Goal: Use online tool/utility: Utilize a website feature to perform a specific function

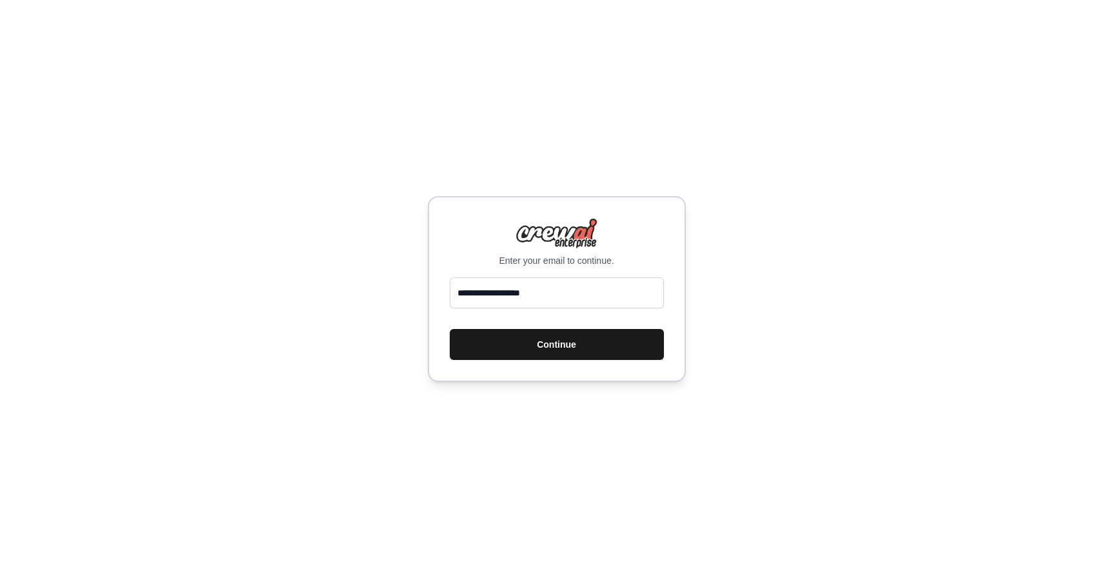
click at [527, 344] on button "Continue" at bounding box center [557, 344] width 214 height 31
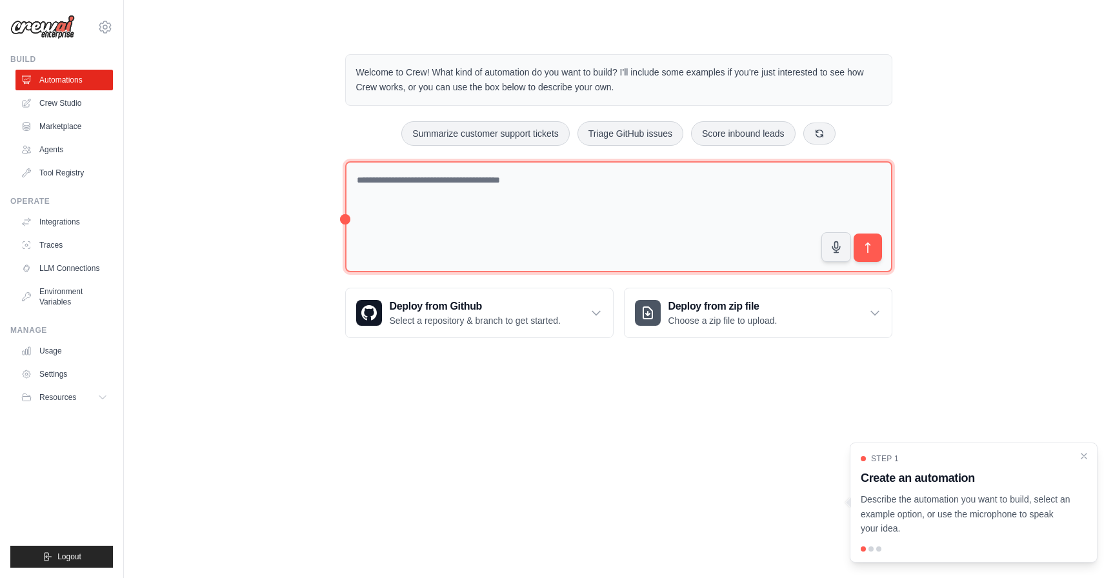
click at [600, 183] on textarea at bounding box center [618, 217] width 547 height 112
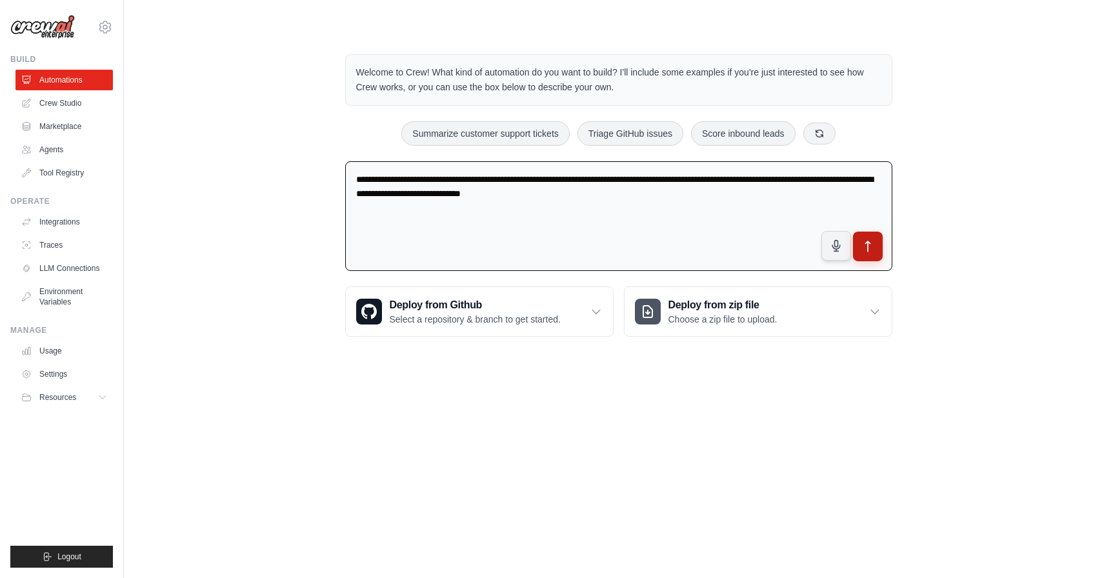
type textarea "**********"
click at [873, 250] on icon "submit" at bounding box center [867, 247] width 14 height 14
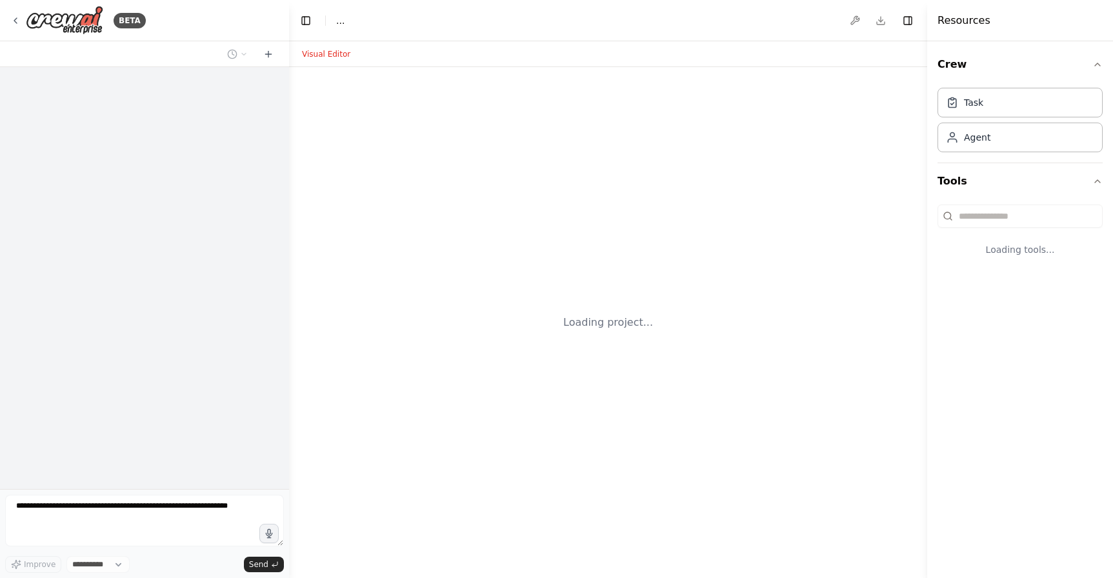
select select "****"
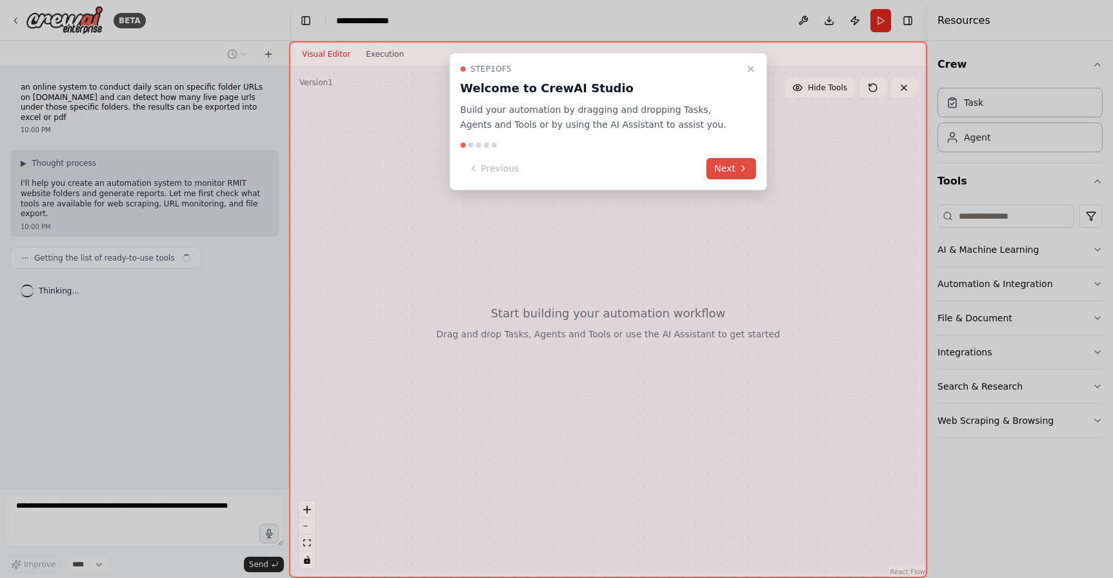
click at [733, 169] on button "Next" at bounding box center [731, 168] width 50 height 21
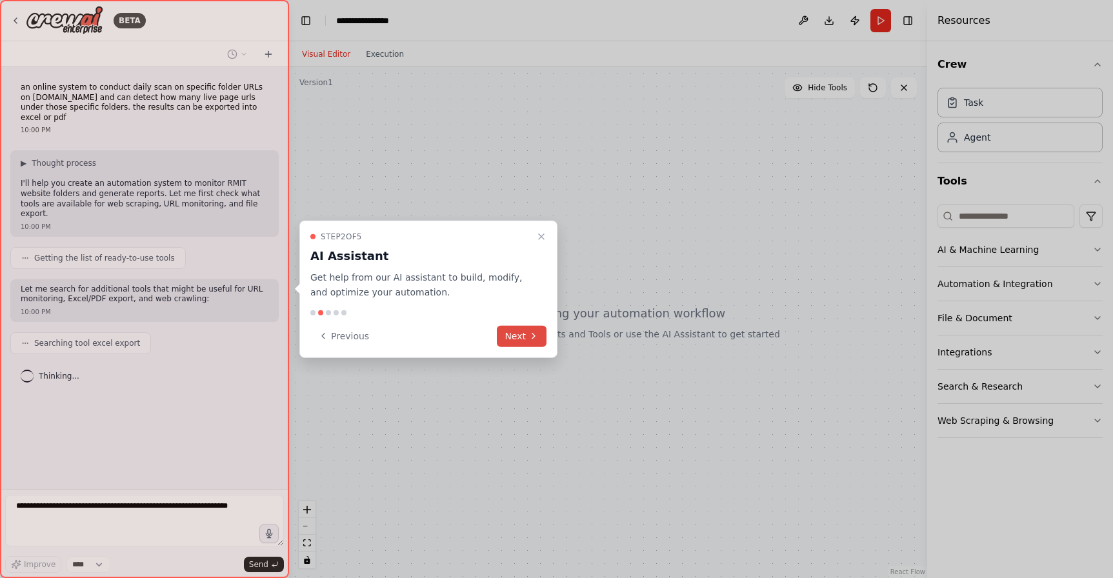
click at [523, 336] on button "Next" at bounding box center [522, 335] width 50 height 21
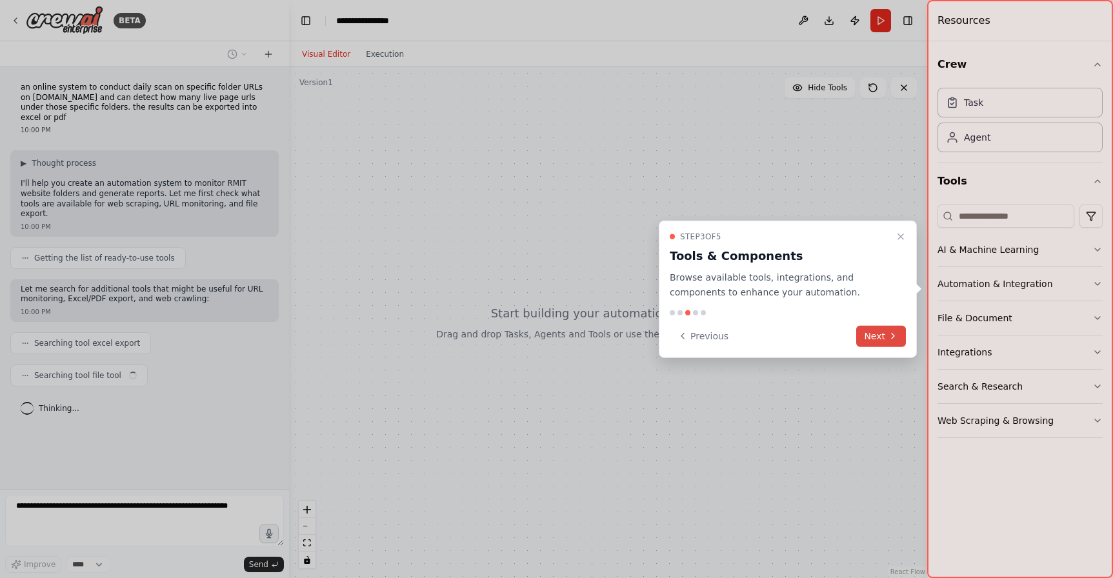
click at [889, 338] on icon at bounding box center [892, 336] width 10 height 10
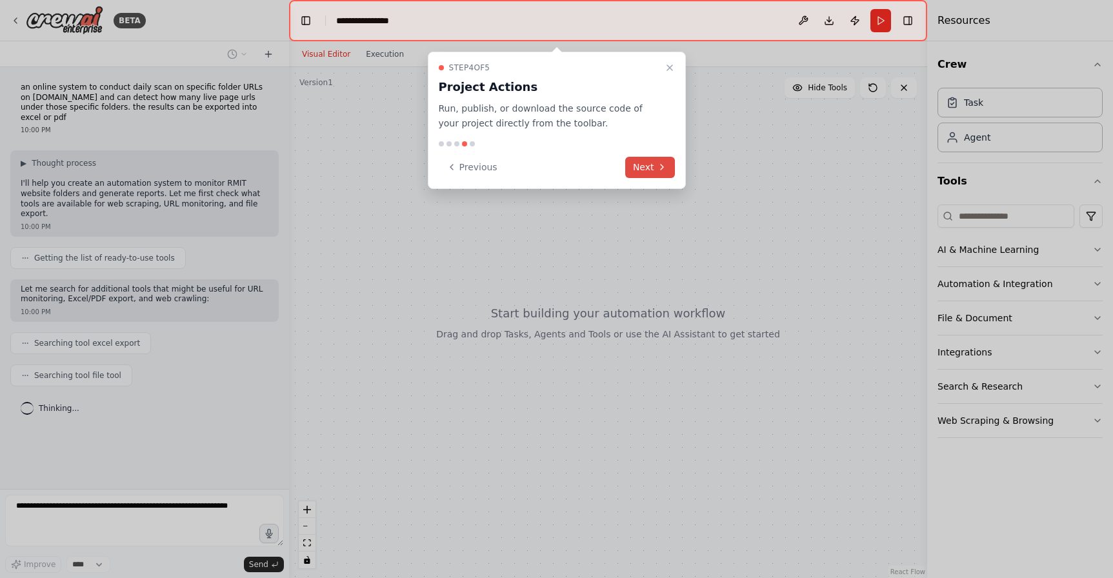
click at [663, 170] on icon at bounding box center [662, 167] width 10 height 10
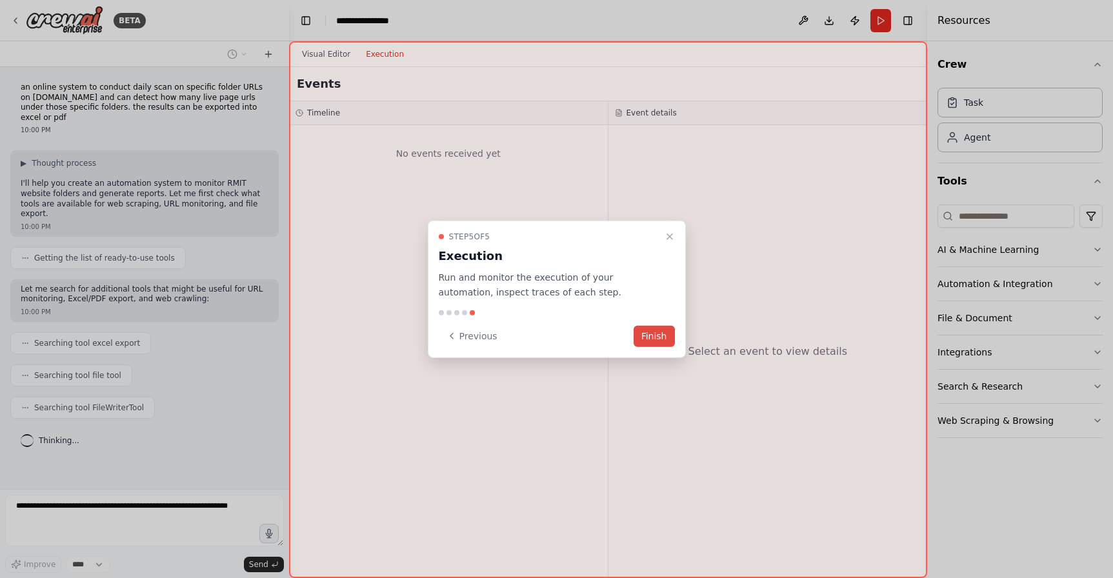
click at [659, 335] on button "Finish" at bounding box center [653, 335] width 41 height 21
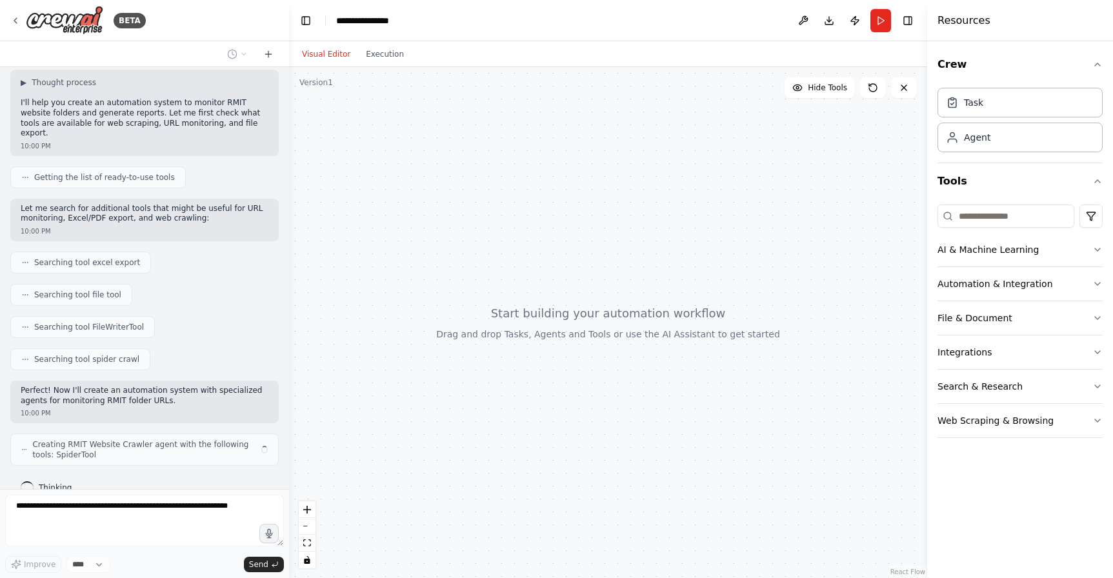
scroll to position [90, 0]
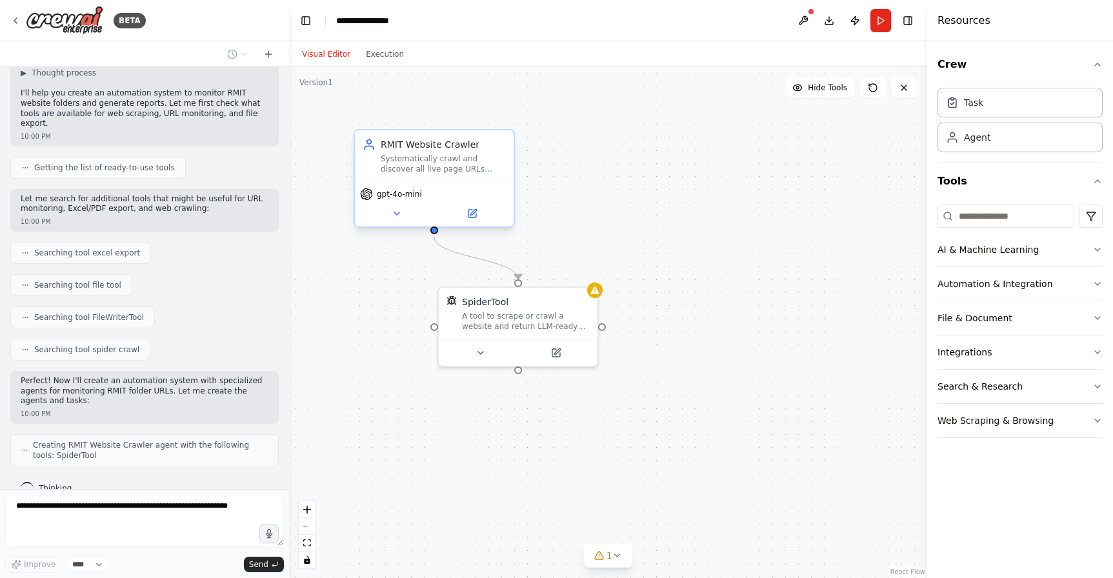
click at [397, 222] on div "gpt-4o-mini" at bounding box center [434, 204] width 159 height 45
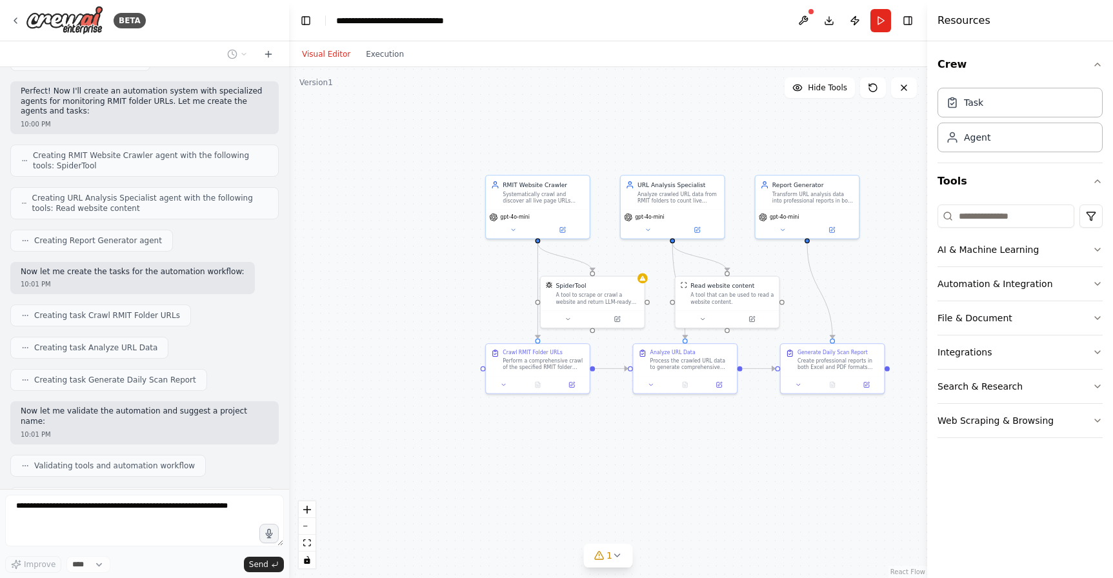
scroll to position [412, 0]
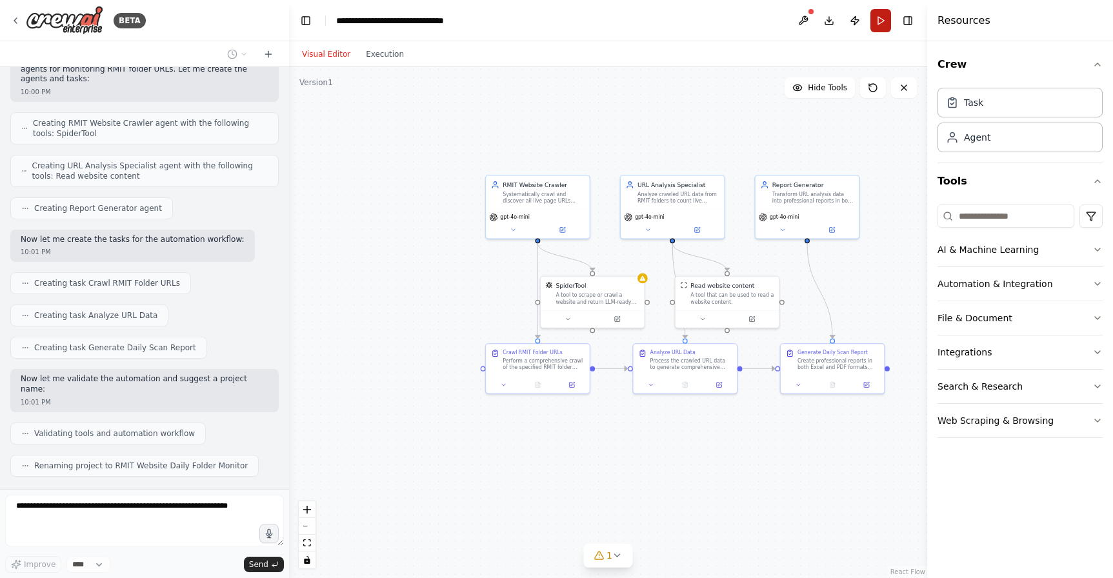
click at [876, 23] on button "Run" at bounding box center [880, 20] width 21 height 23
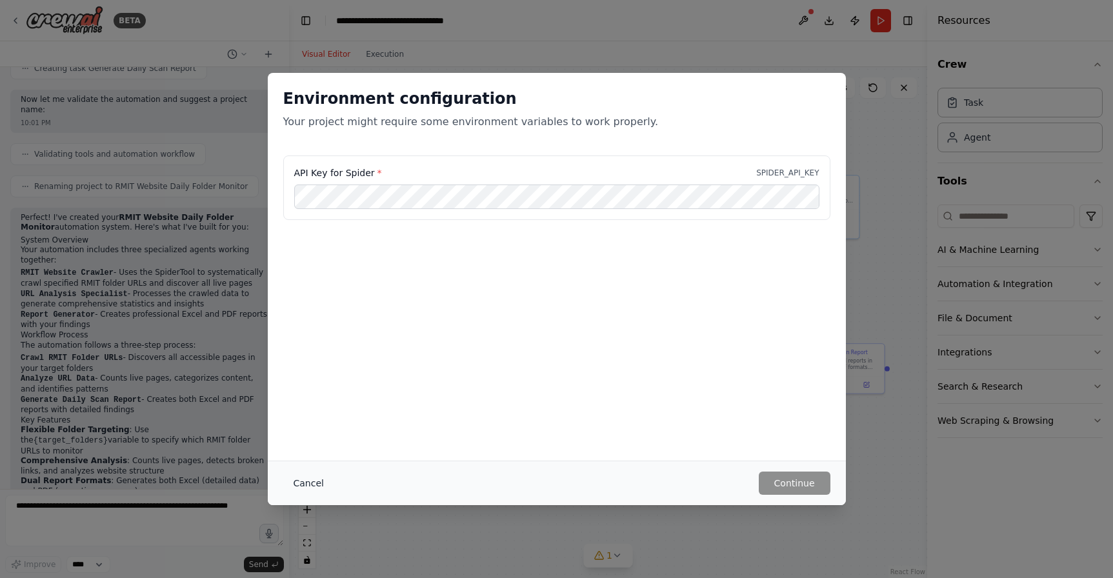
click at [302, 484] on button "Cancel" at bounding box center [308, 482] width 51 height 23
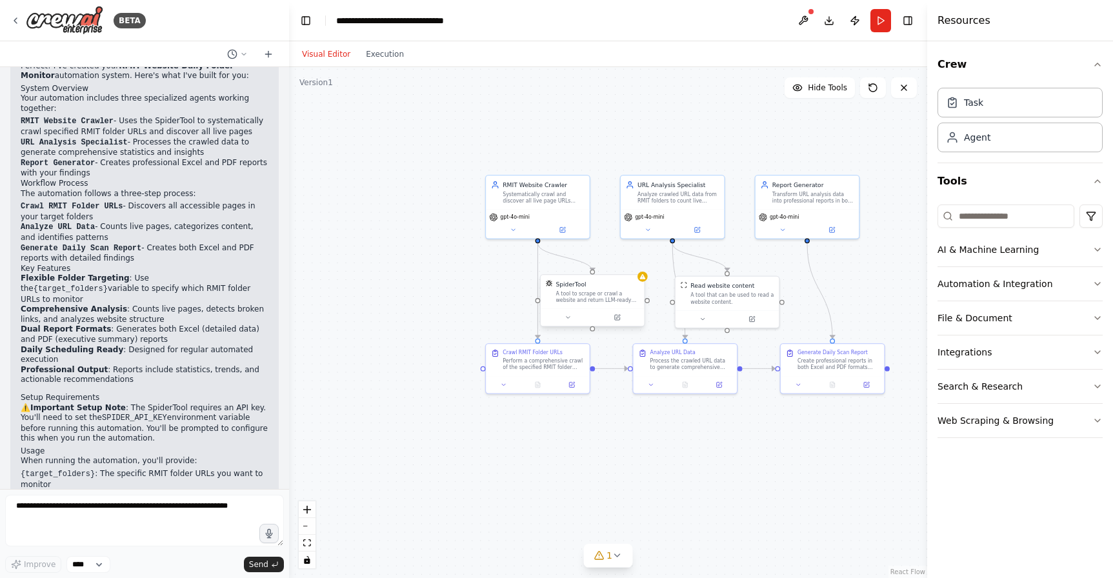
click at [559, 288] on div "SpiderTool" at bounding box center [570, 284] width 30 height 8
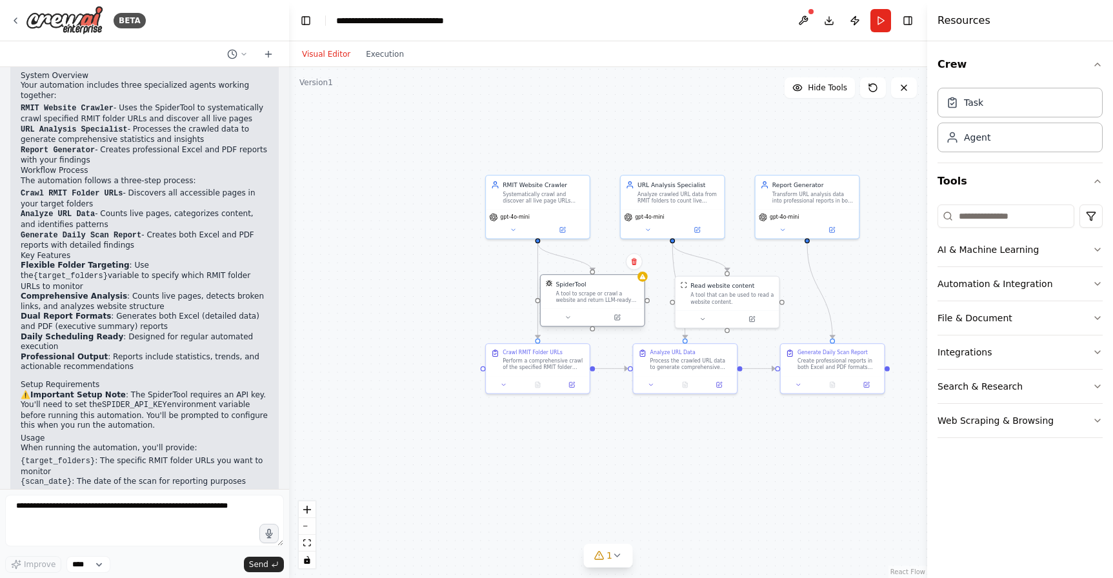
scroll to position [866, 0]
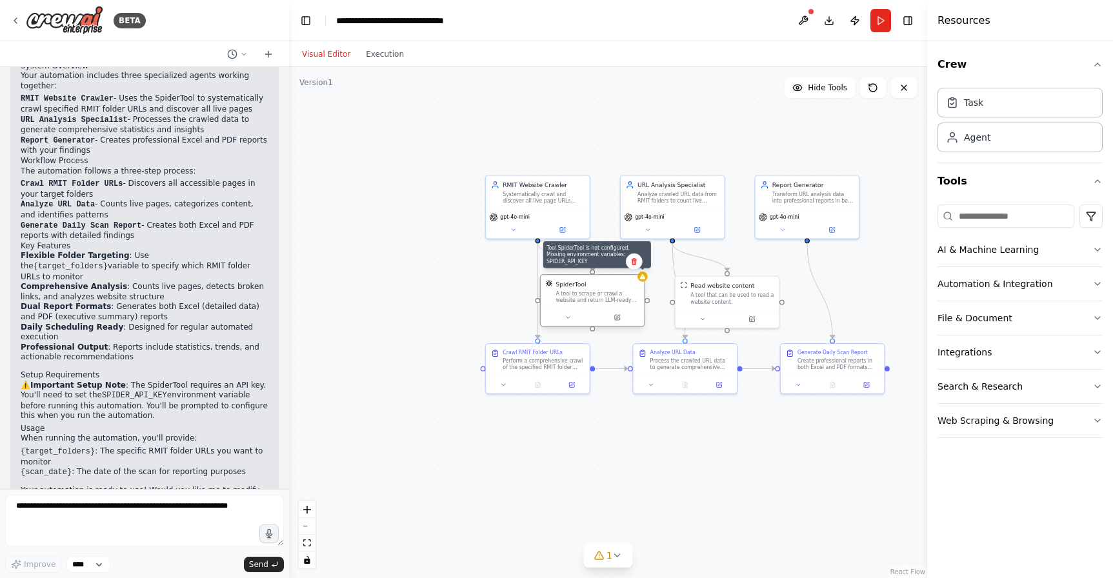
click at [643, 279] on icon at bounding box center [642, 276] width 6 height 6
click at [958, 216] on input at bounding box center [1005, 215] width 137 height 23
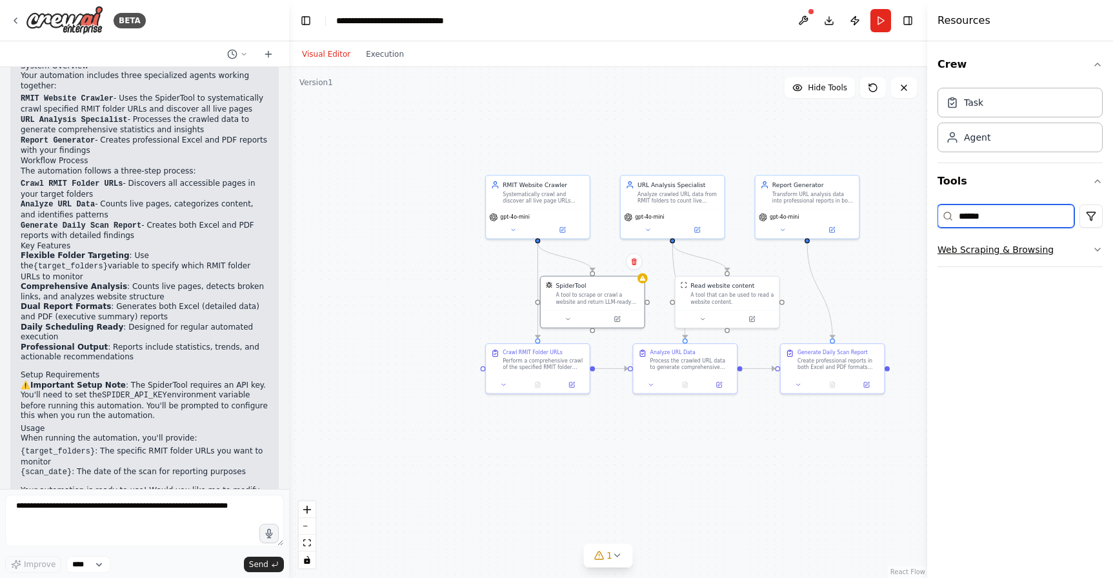
type input "******"
click at [1034, 248] on button "Web Scraping & Browsing" at bounding box center [1019, 250] width 165 height 34
click at [1031, 286] on div "SpiderTool" at bounding box center [1032, 285] width 142 height 13
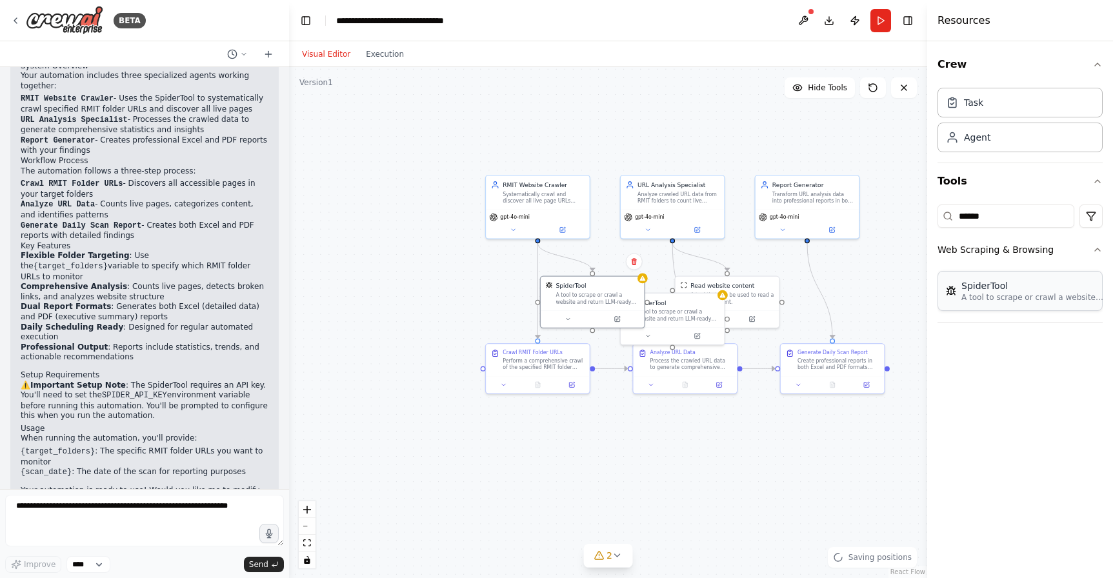
click at [1001, 293] on p "A tool to scrape or crawl a website and return LLM-ready content." at bounding box center [1032, 297] width 142 height 10
click at [1006, 297] on p "A tool to scrape or crawl a website and return LLM-ready content." at bounding box center [1032, 297] width 142 height 10
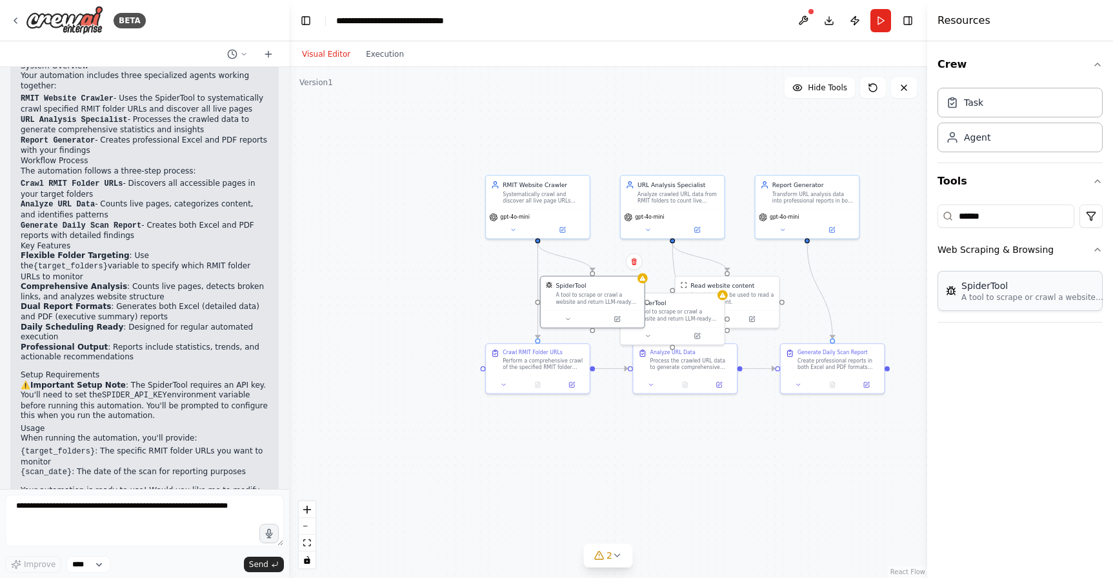
click at [1006, 297] on p "A tool to scrape or crawl a website and return LLM-ready content." at bounding box center [1032, 297] width 142 height 10
click at [985, 144] on div "Agent" at bounding box center [1019, 137] width 165 height 30
click at [172, 504] on textarea at bounding box center [144, 521] width 279 height 52
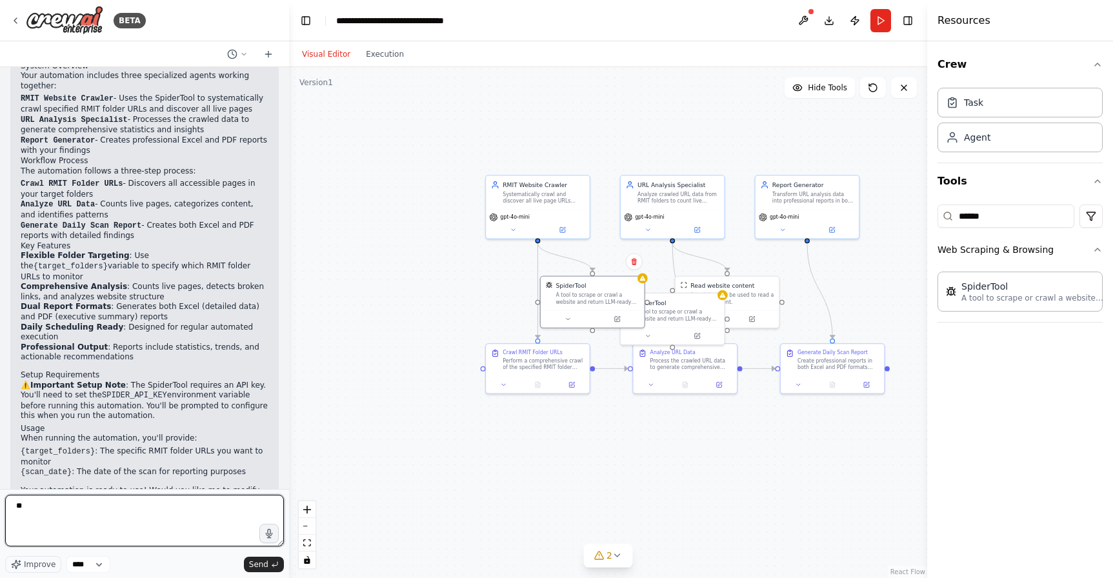
type textarea "*"
type textarea "**********"
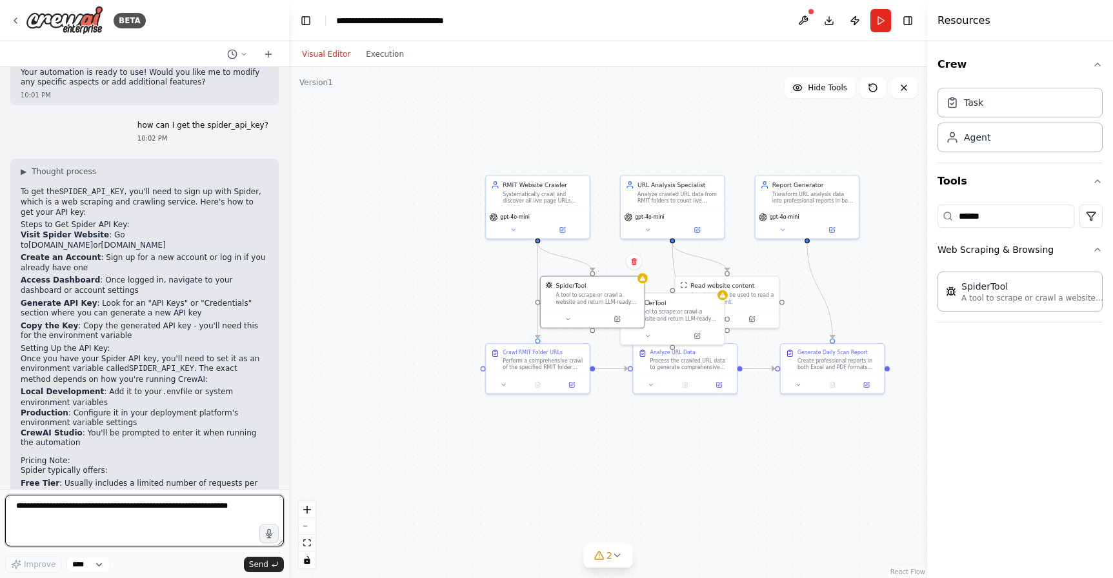
scroll to position [1270, 0]
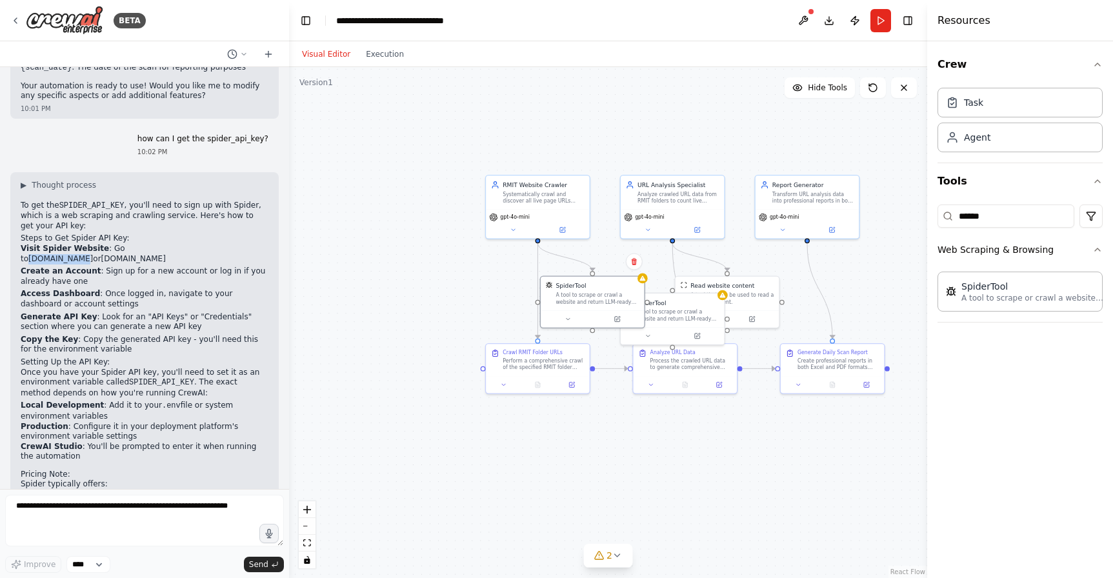
drag, startPoint x: 123, startPoint y: 204, endPoint x: 170, endPoint y: 204, distance: 47.7
click at [170, 244] on p "Visit Spider Website : Go to spider.cloud or spider.dev" at bounding box center [145, 254] width 248 height 20
copy p "spider.cloud"
